Goal: Task Accomplishment & Management: Complete application form

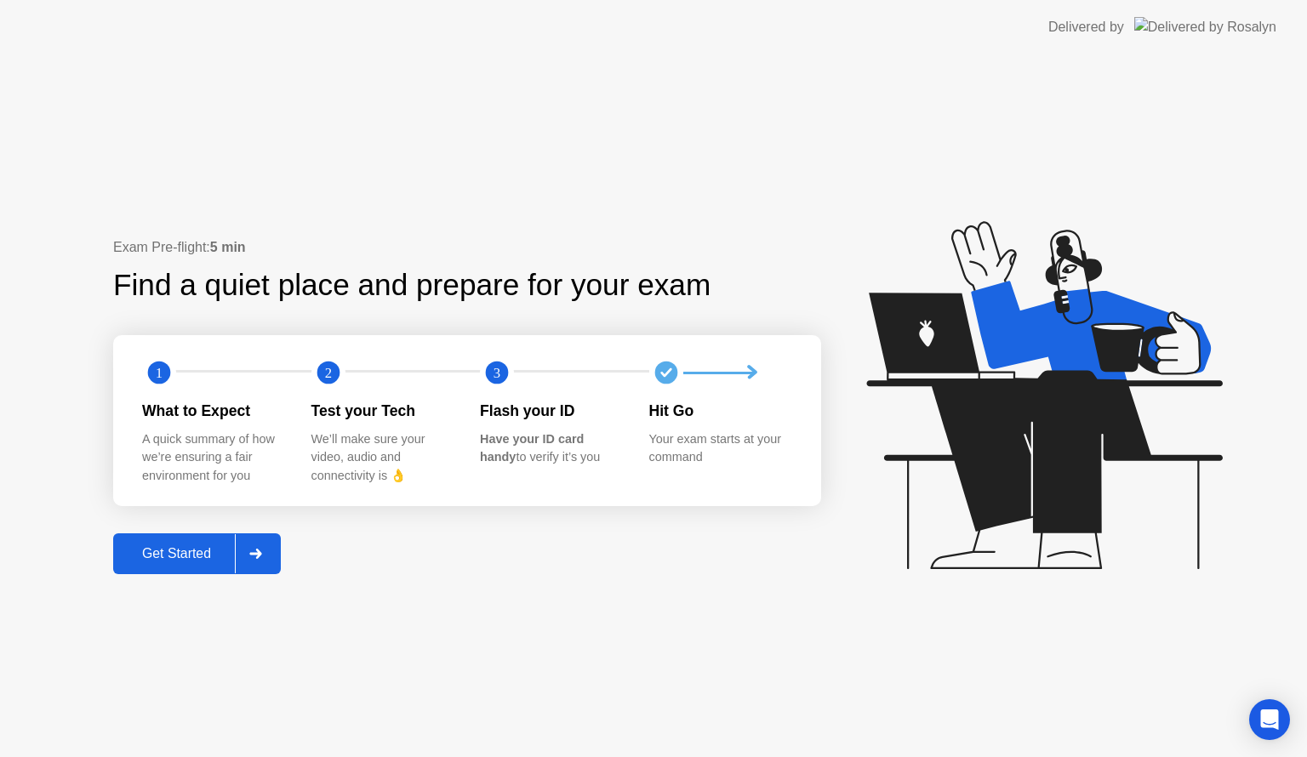
click at [273, 546] on div at bounding box center [255, 554] width 41 height 39
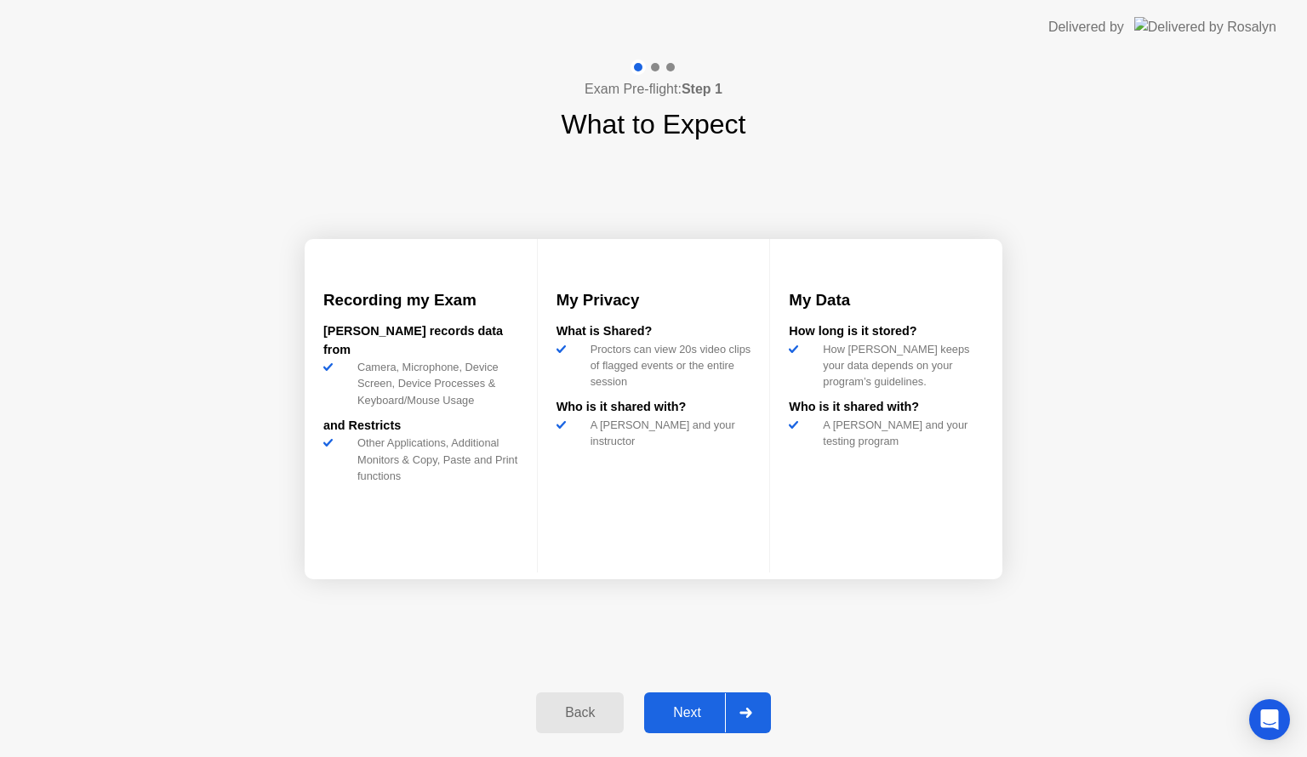
click at [746, 718] on div at bounding box center [745, 713] width 41 height 39
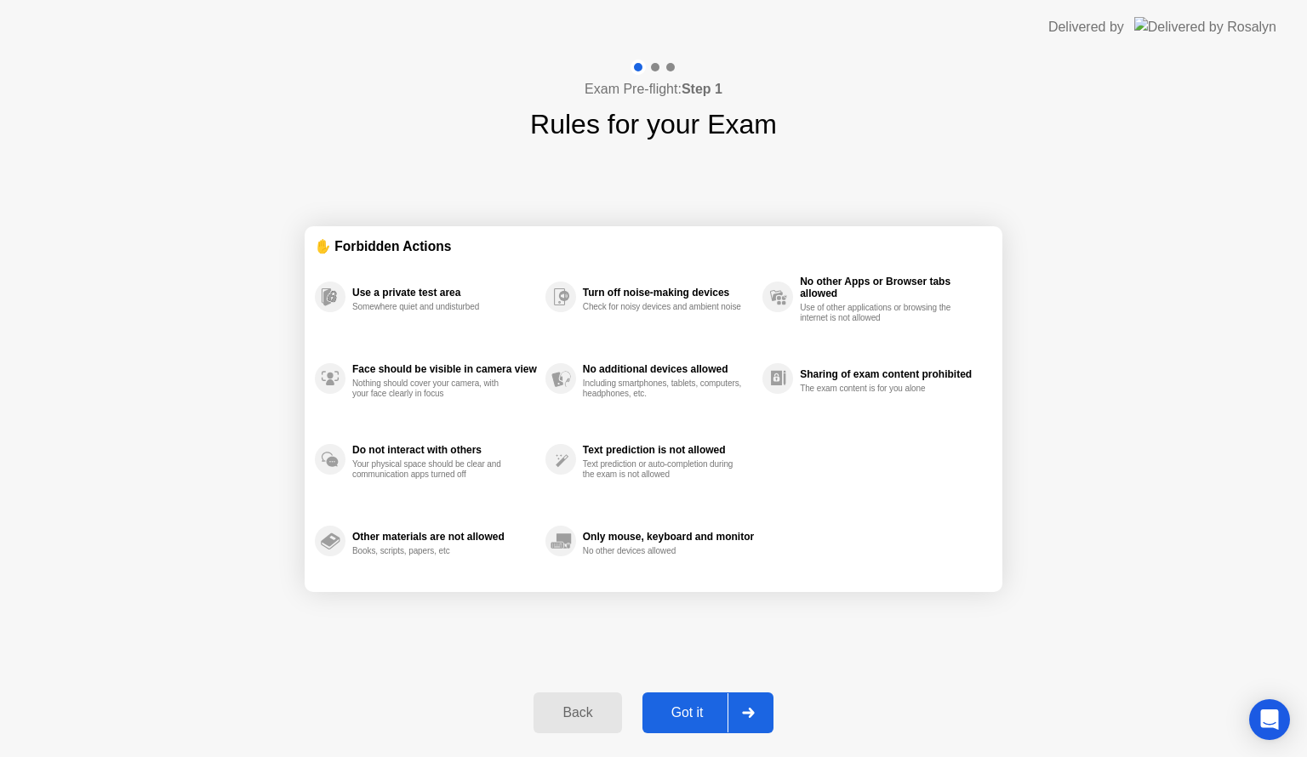
click at [746, 718] on div at bounding box center [748, 713] width 41 height 39
select select "**********"
select select "*******"
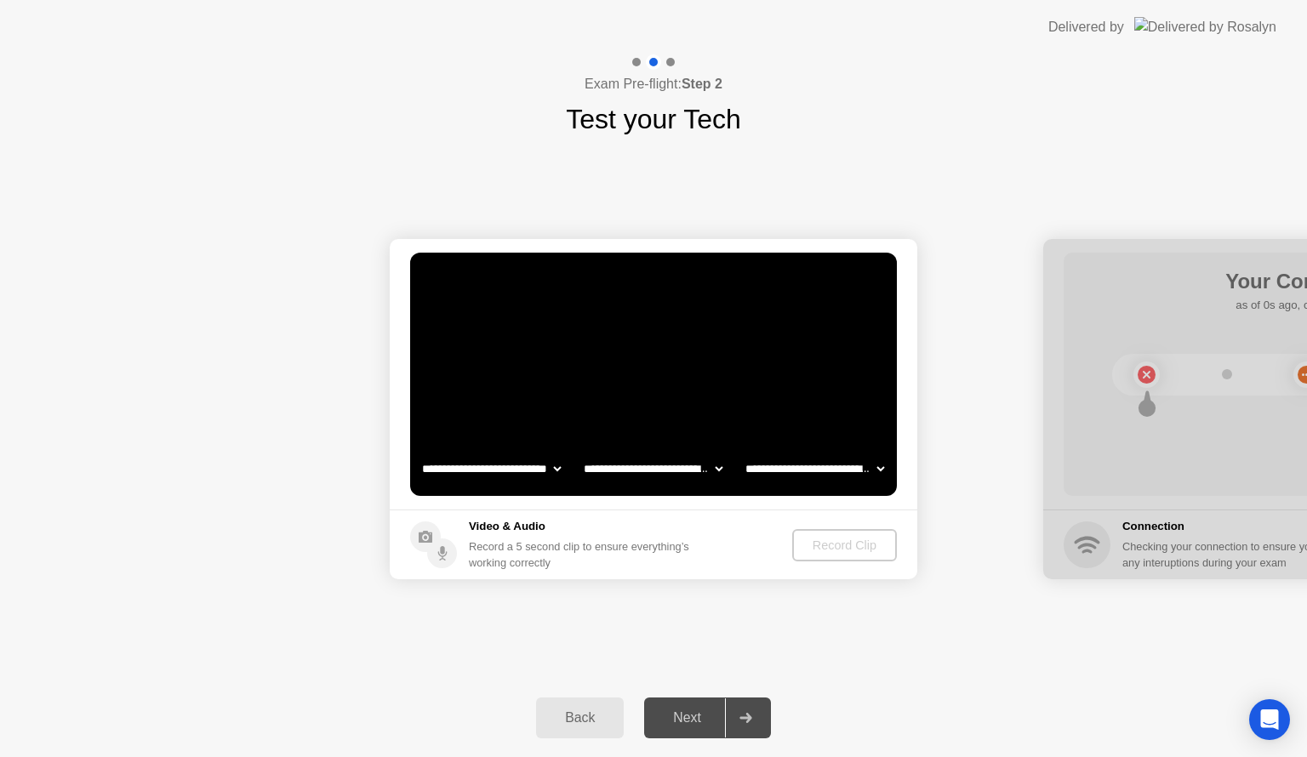
click at [746, 718] on icon at bounding box center [746, 718] width 12 height 10
click at [829, 541] on div "Record Clip" at bounding box center [845, 546] width 91 height 14
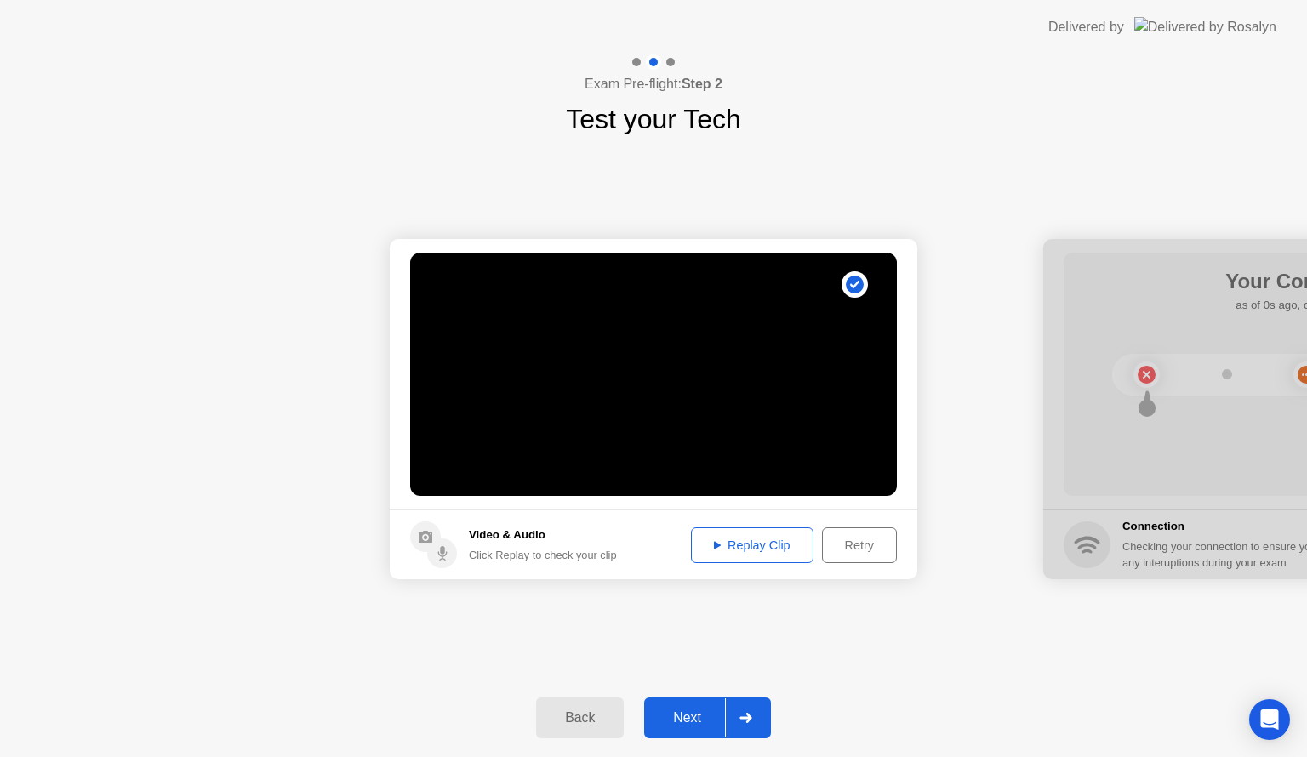
click at [772, 552] on div "Replay Clip" at bounding box center [752, 546] width 111 height 14
click at [734, 723] on div at bounding box center [745, 718] width 41 height 39
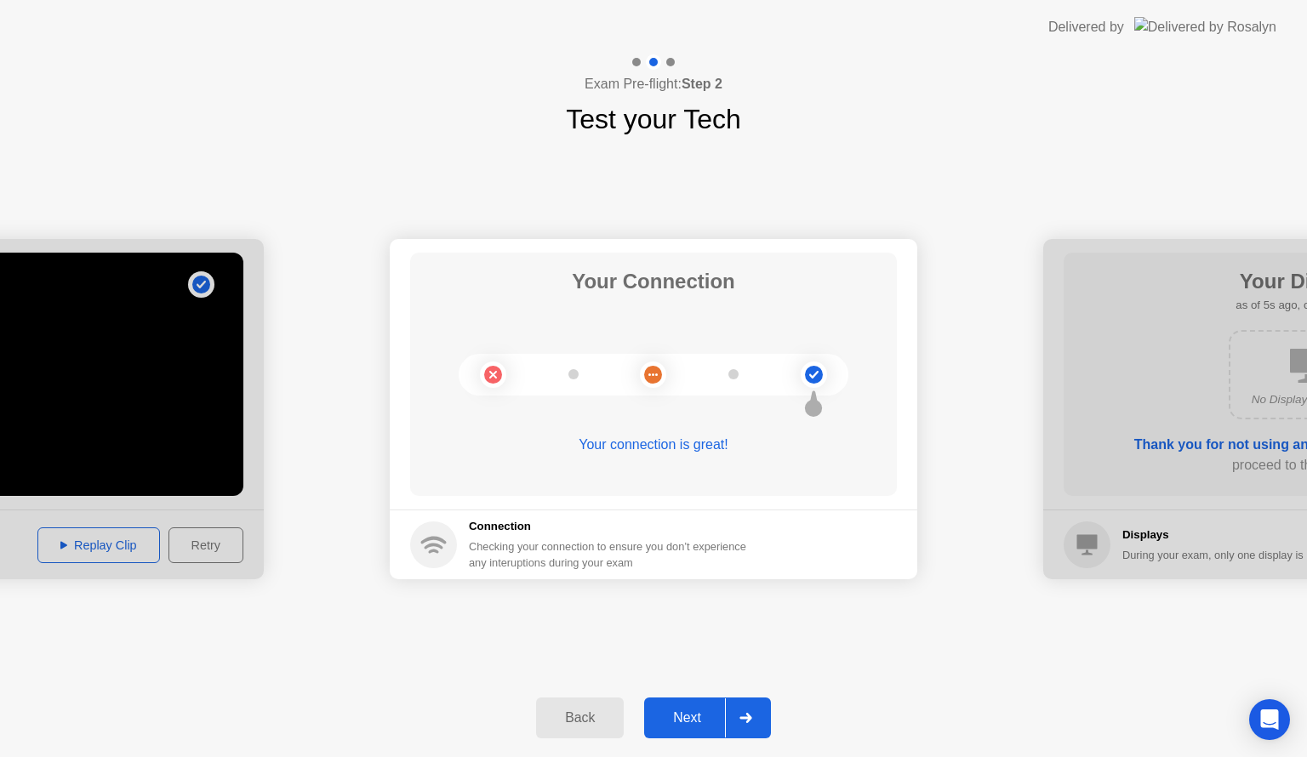
click at [750, 715] on icon at bounding box center [746, 718] width 12 height 10
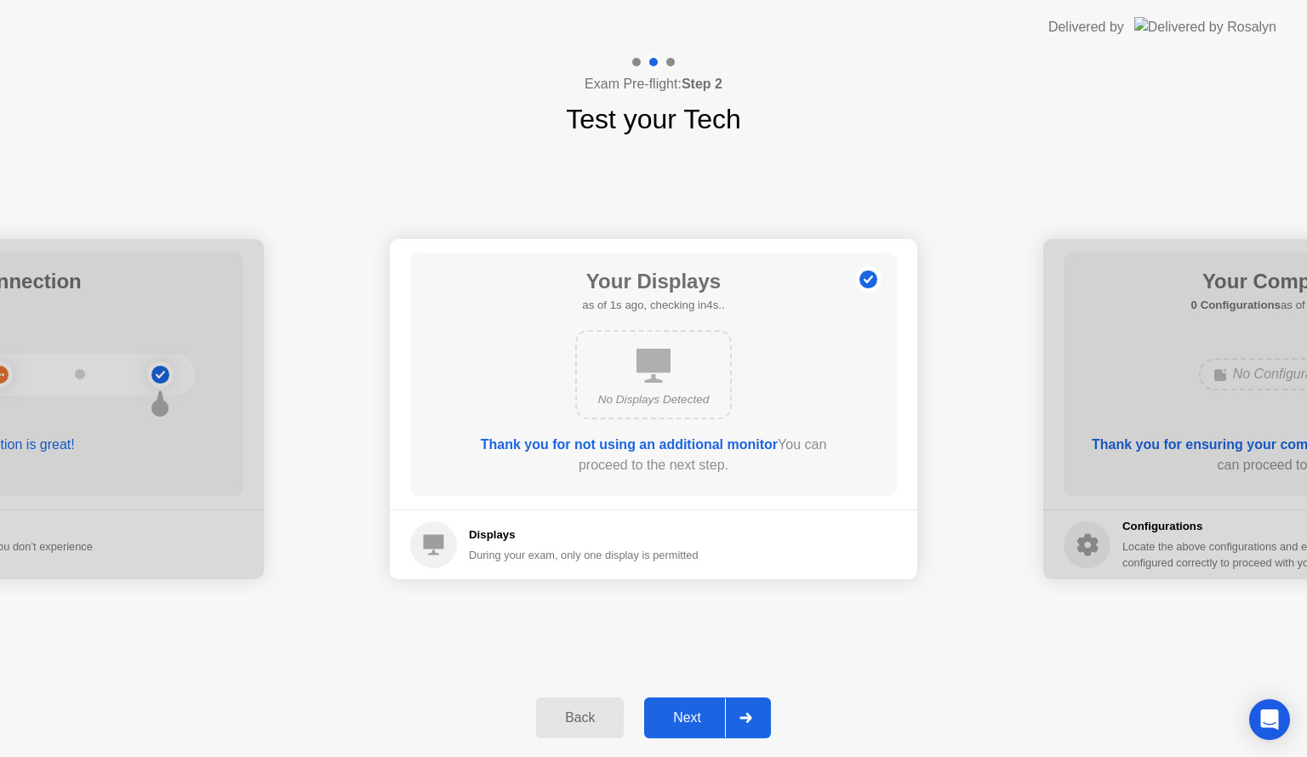
click at [750, 715] on icon at bounding box center [746, 718] width 12 height 10
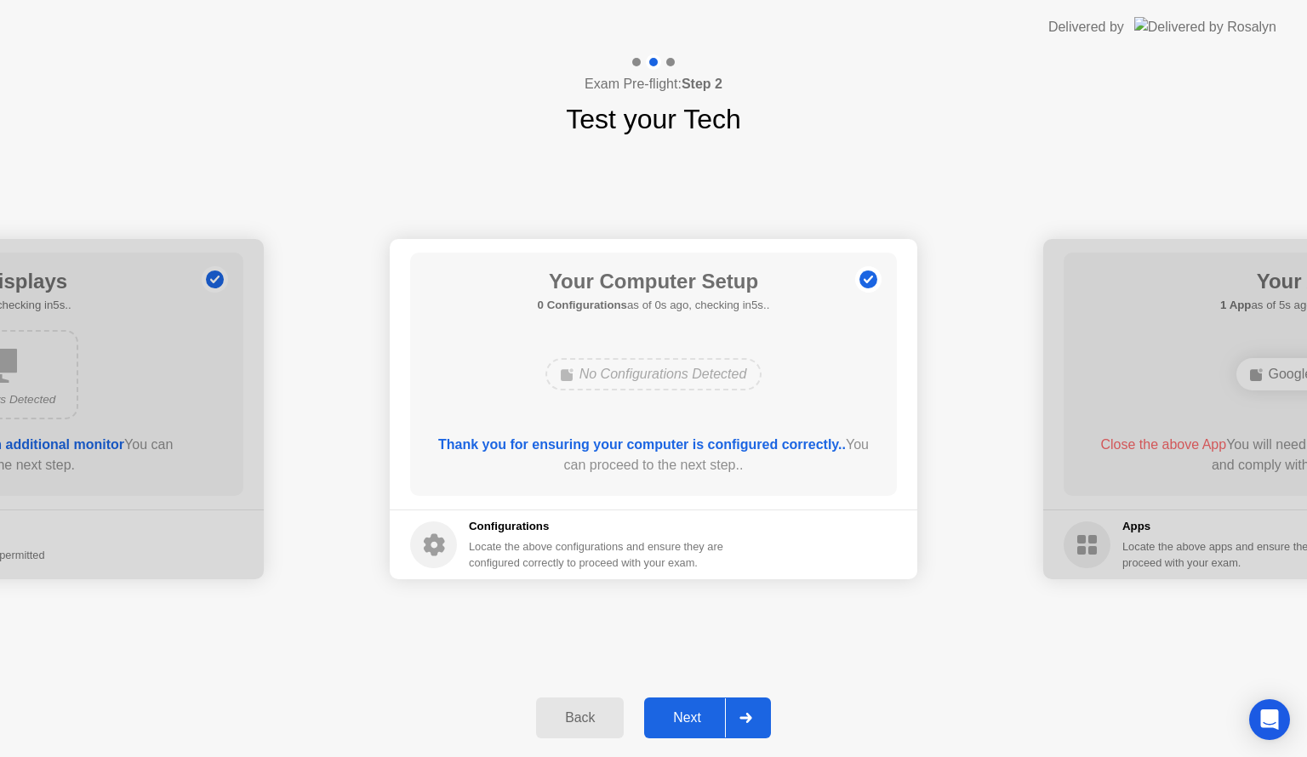
click at [750, 715] on icon at bounding box center [746, 718] width 12 height 10
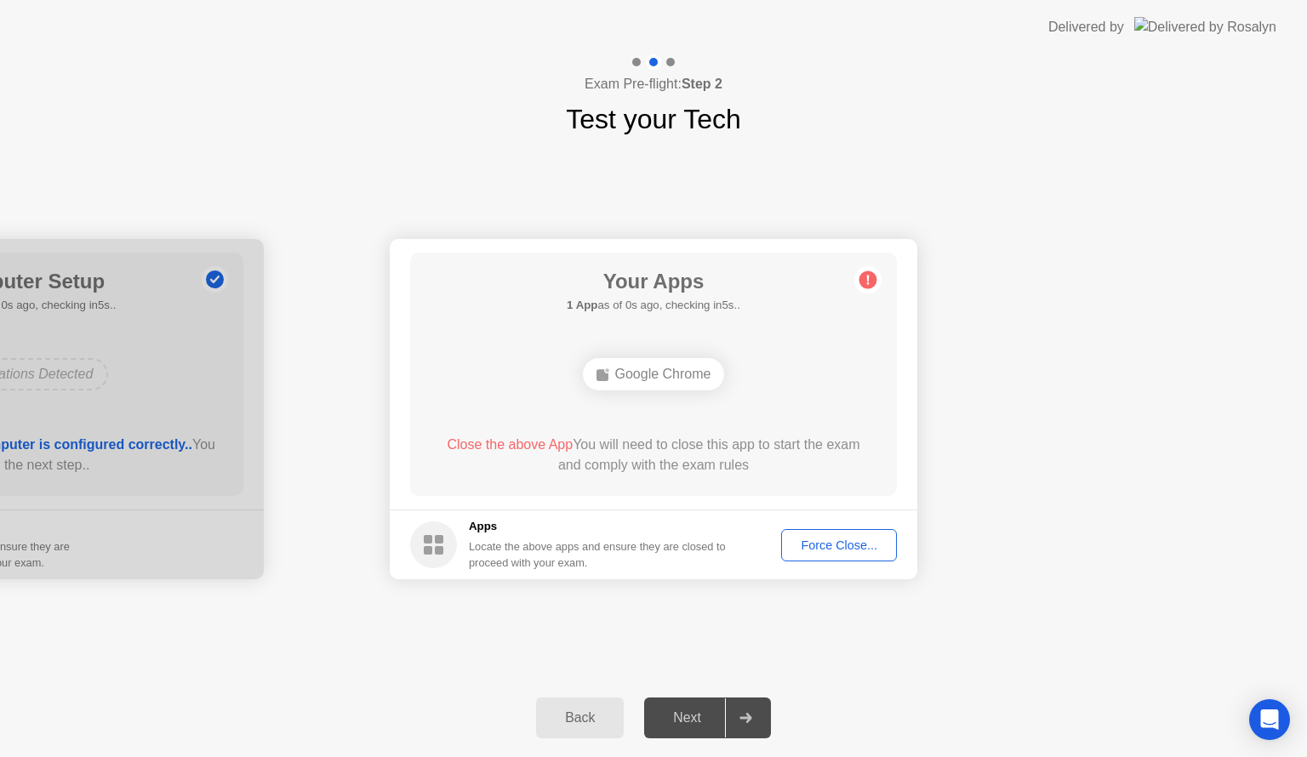
click at [817, 555] on button "Force Close..." at bounding box center [839, 545] width 116 height 32
click at [838, 546] on div "Force Close..." at bounding box center [839, 546] width 104 height 14
click at [840, 545] on div "Force Close..." at bounding box center [839, 546] width 104 height 14
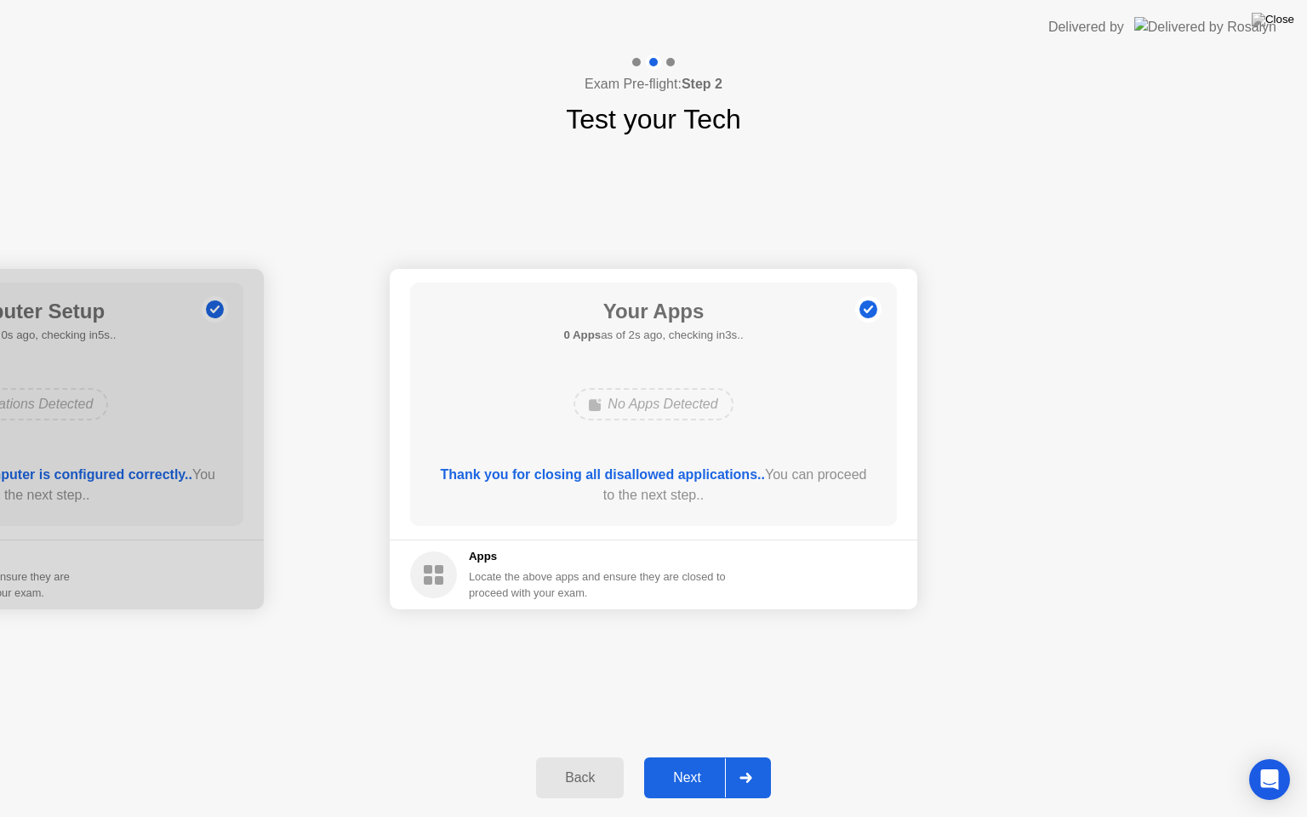
click at [746, 757] on div at bounding box center [745, 777] width 41 height 39
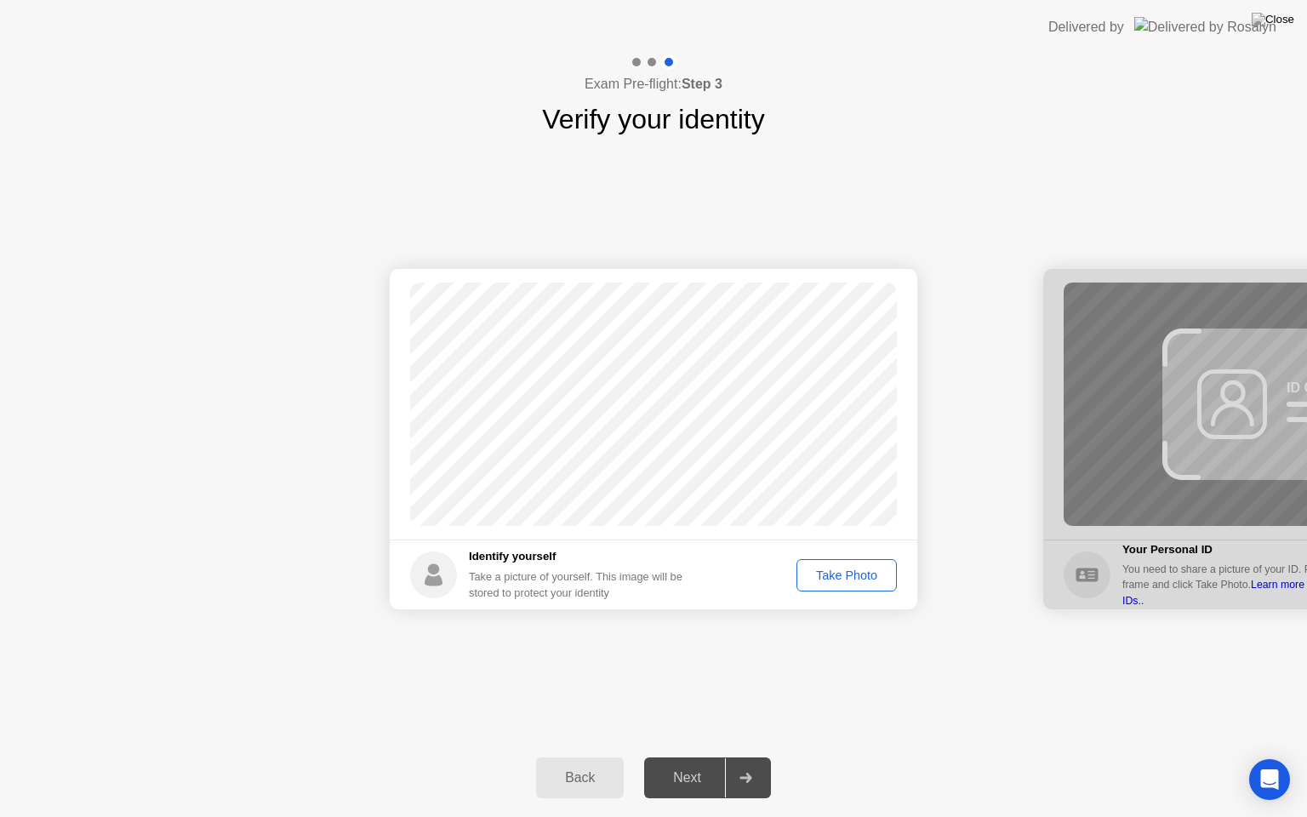
click at [842, 577] on div "Take Photo" at bounding box center [847, 576] width 89 height 14
click at [746, 757] on div at bounding box center [745, 777] width 41 height 39
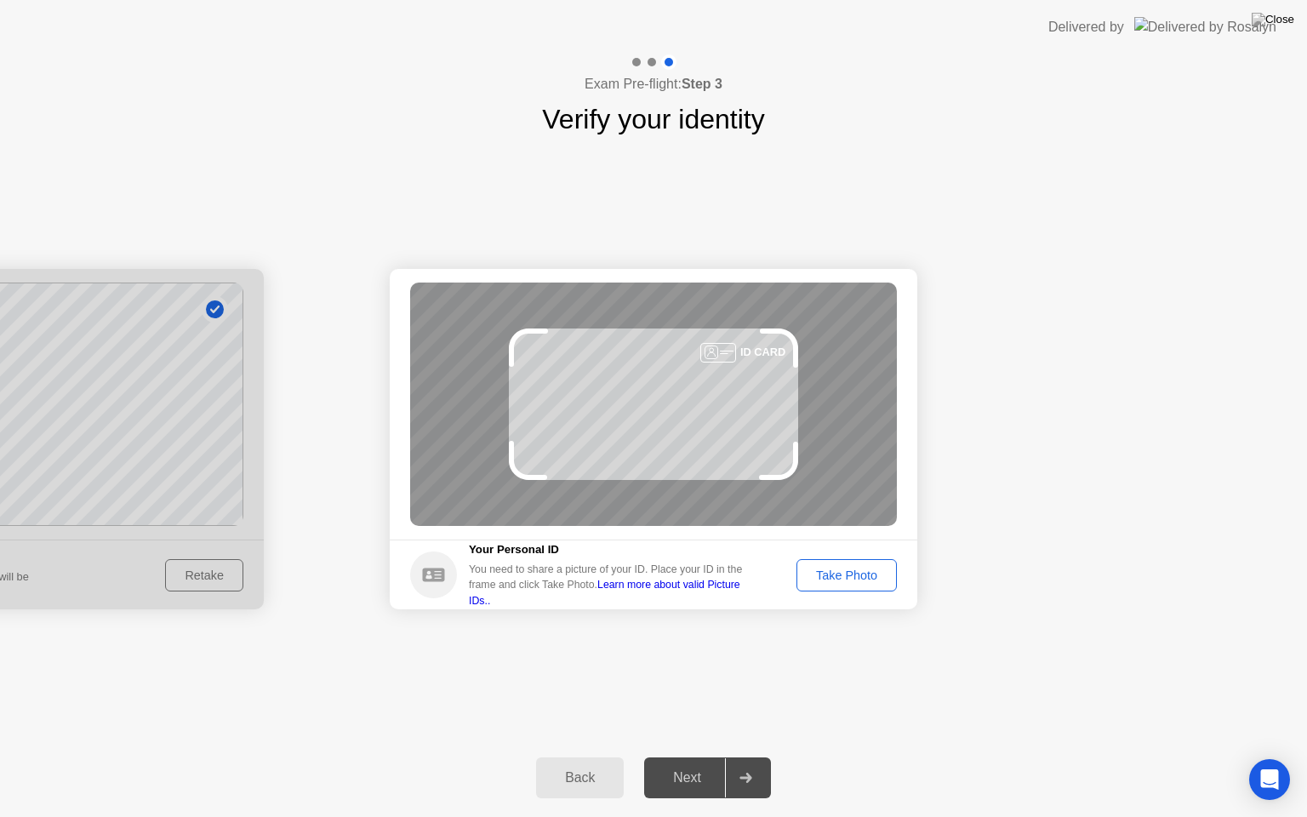
click at [842, 575] on div "Take Photo" at bounding box center [847, 576] width 89 height 14
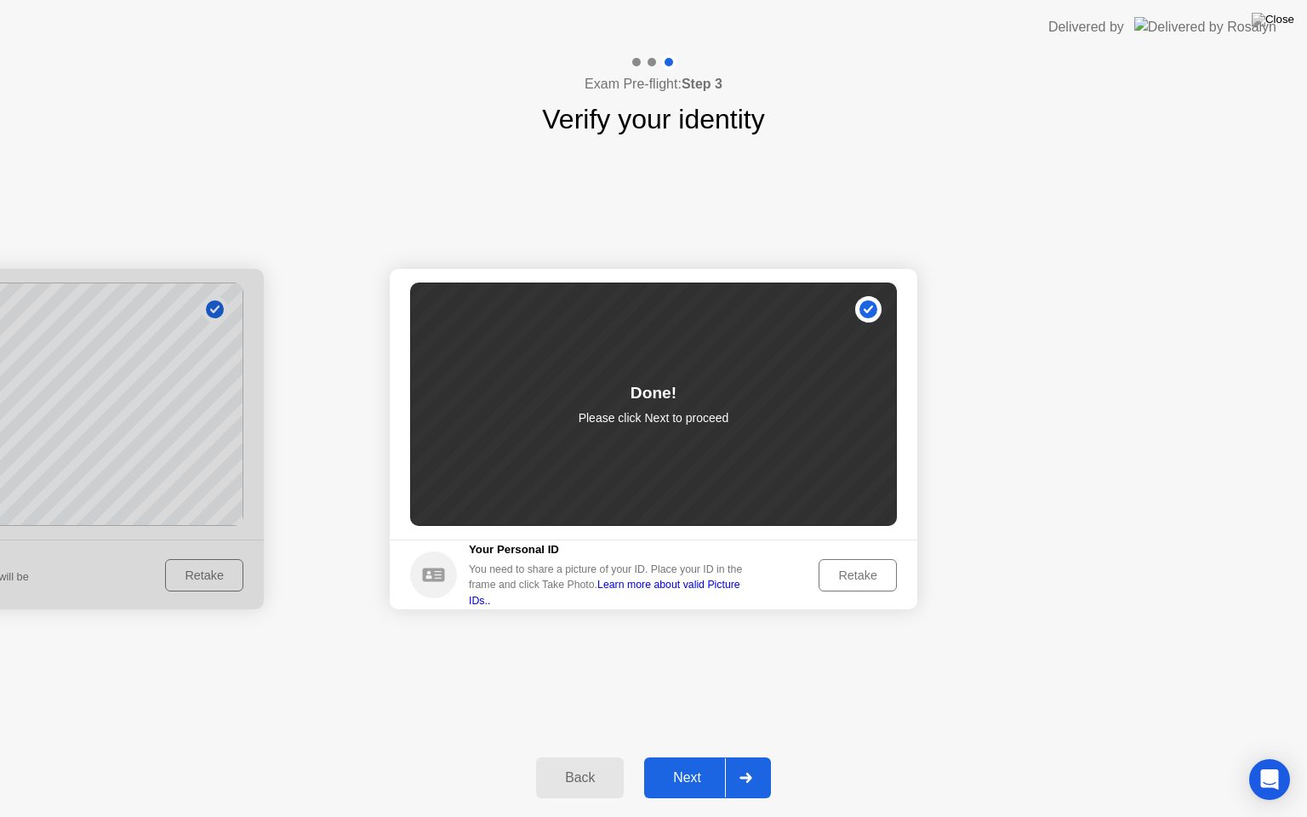
click at [746, 757] on icon at bounding box center [746, 778] width 13 height 10
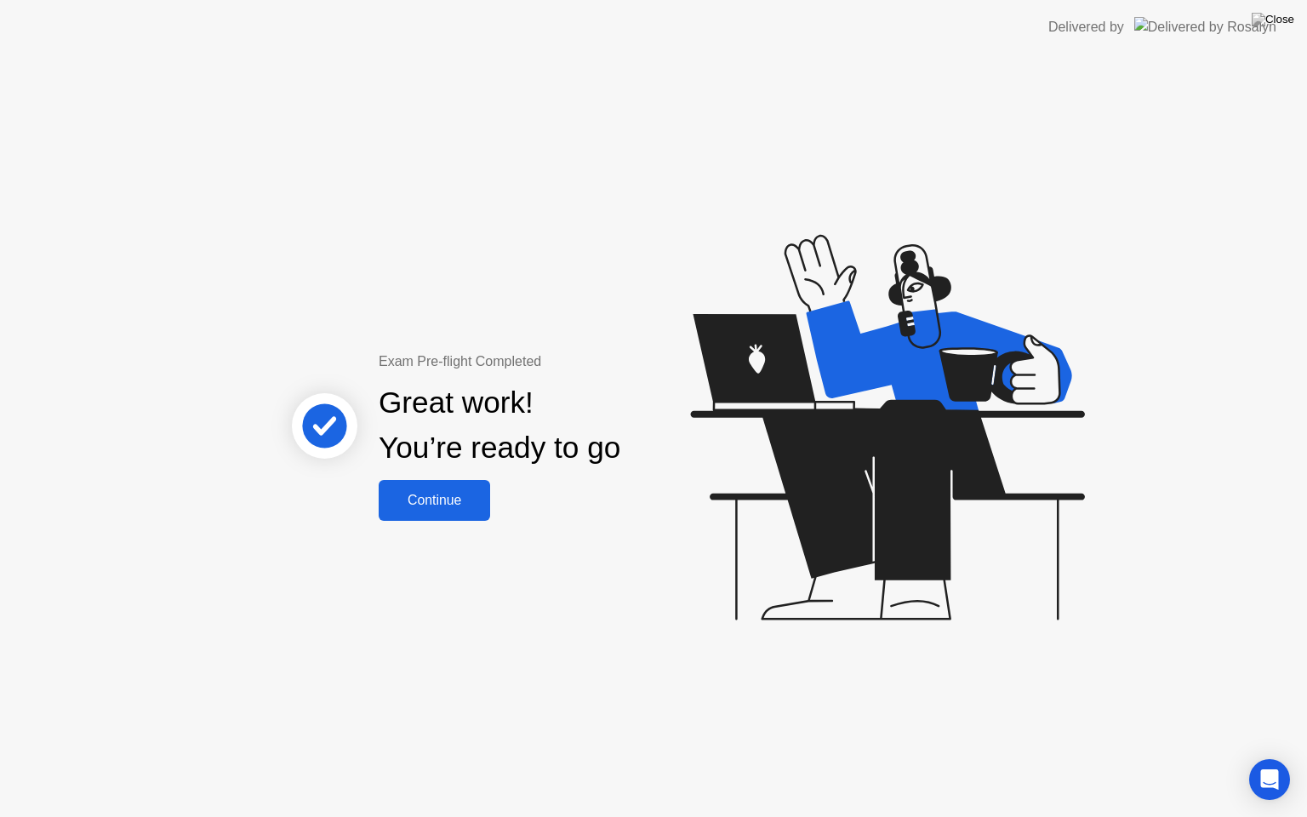
click at [450, 498] on div "Continue" at bounding box center [434, 500] width 101 height 15
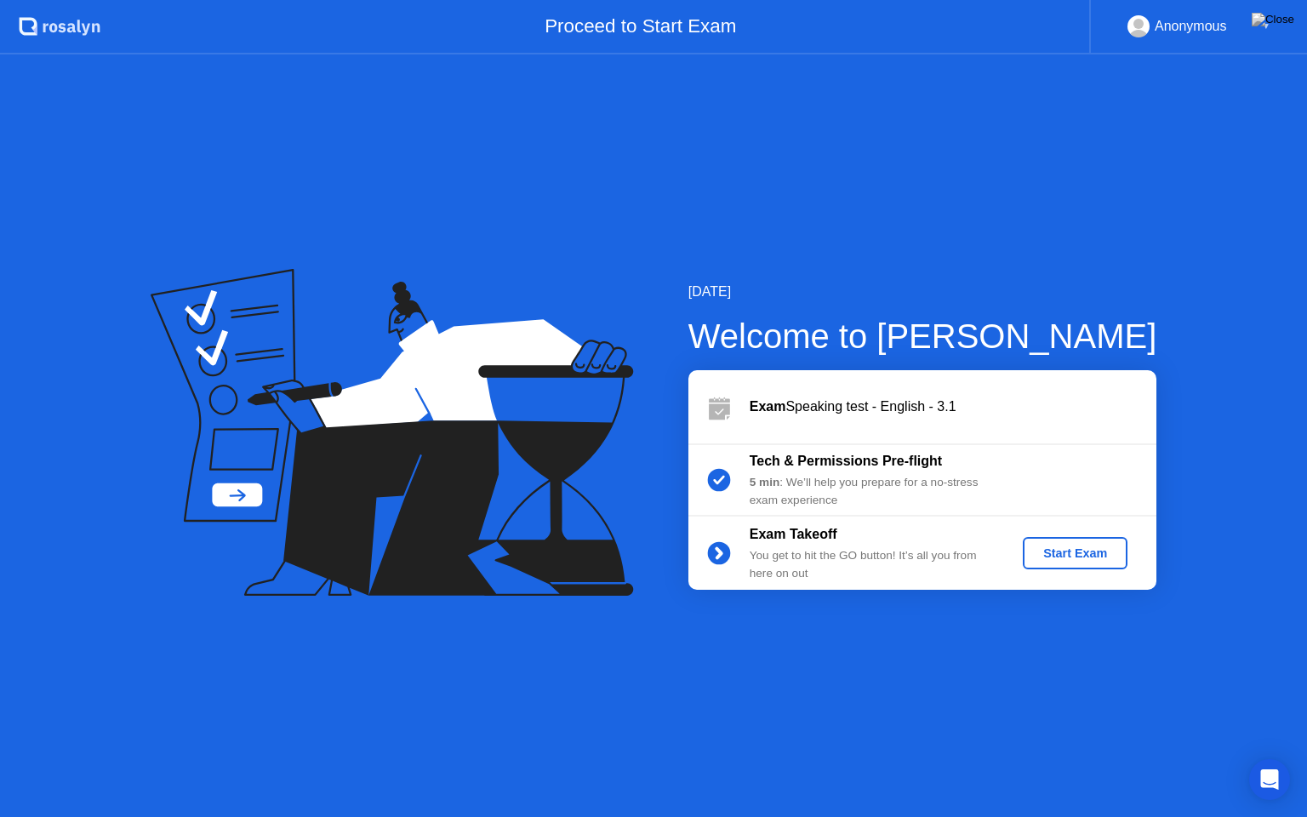
click at [1081, 558] on div "Start Exam" at bounding box center [1075, 553] width 91 height 14
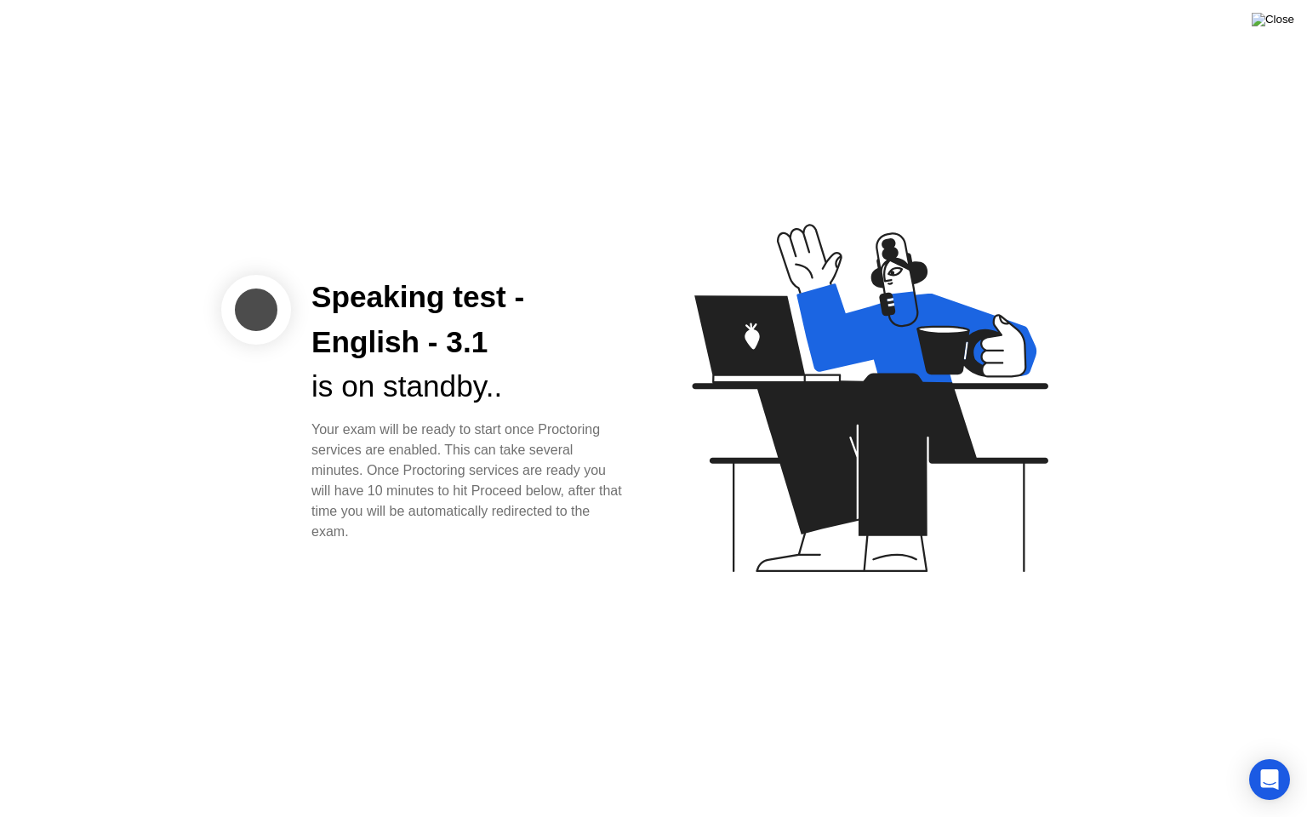
click at [1287, 14] on img at bounding box center [1273, 20] width 43 height 14
